Goal: Task Accomplishment & Management: Complete application form

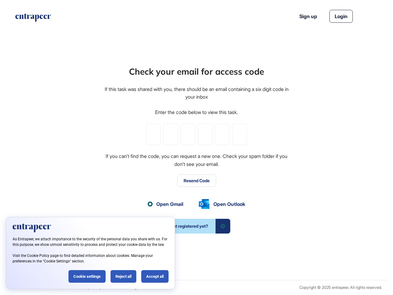
click at [196, 147] on div "Check your email for access code If this task was shared with you, there should…" at bounding box center [196, 149] width 185 height 168
click at [154, 134] on input "tel" at bounding box center [153, 133] width 15 height 21
click at [171, 134] on input "tel" at bounding box center [170, 133] width 15 height 21
click at [188, 134] on input "tel" at bounding box center [188, 133] width 15 height 21
click at [205, 134] on input "tel" at bounding box center [205, 133] width 15 height 21
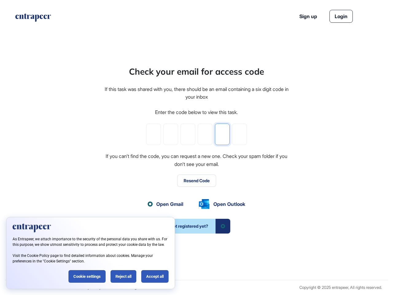
click at [222, 134] on input "tel" at bounding box center [222, 133] width 15 height 21
click at [239, 134] on input "tel" at bounding box center [239, 133] width 15 height 21
click at [196, 181] on button "Resend Code" at bounding box center [196, 180] width 39 height 12
